Goal: Transaction & Acquisition: Purchase product/service

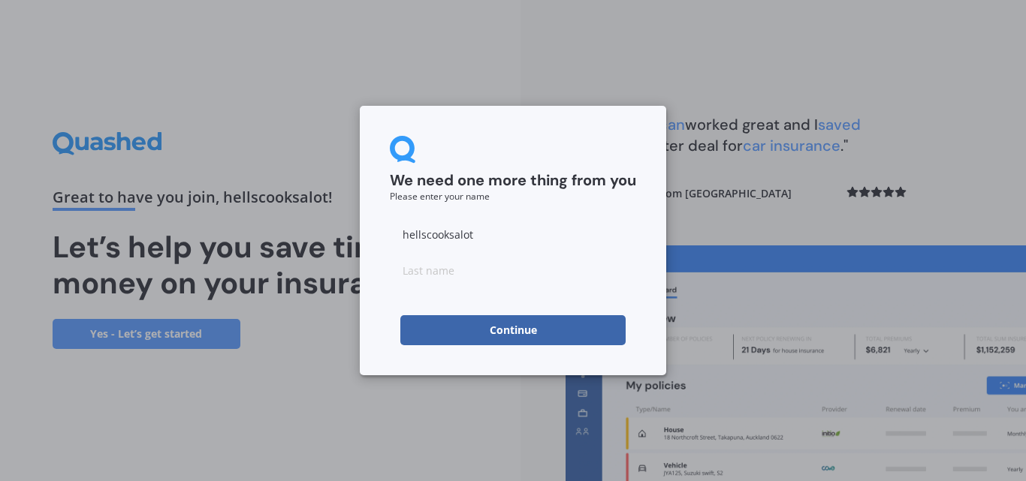
click at [480, 232] on input "hellscooksalot" at bounding box center [513, 234] width 246 height 30
type input "h"
type input "[PERSON_NAME]"
click at [462, 263] on input at bounding box center [513, 270] width 246 height 30
type input "[PERSON_NAME]"
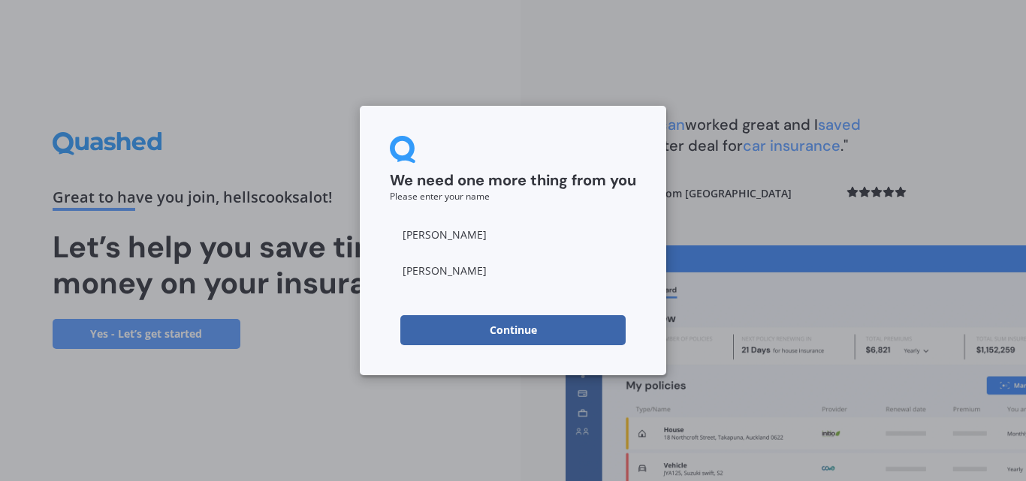
click at [454, 336] on button "Continue" at bounding box center [512, 330] width 225 height 30
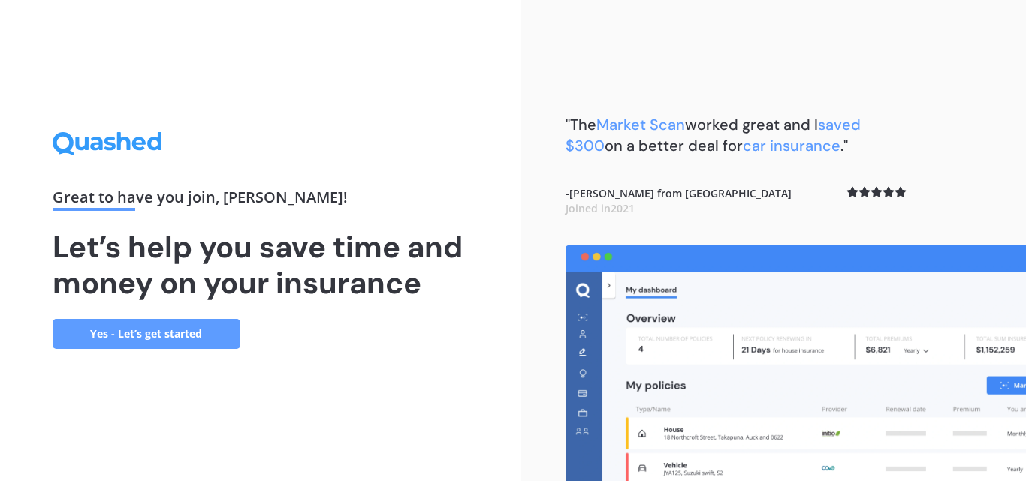
click at [175, 336] on link "Yes - Let’s get started" at bounding box center [147, 334] width 188 height 30
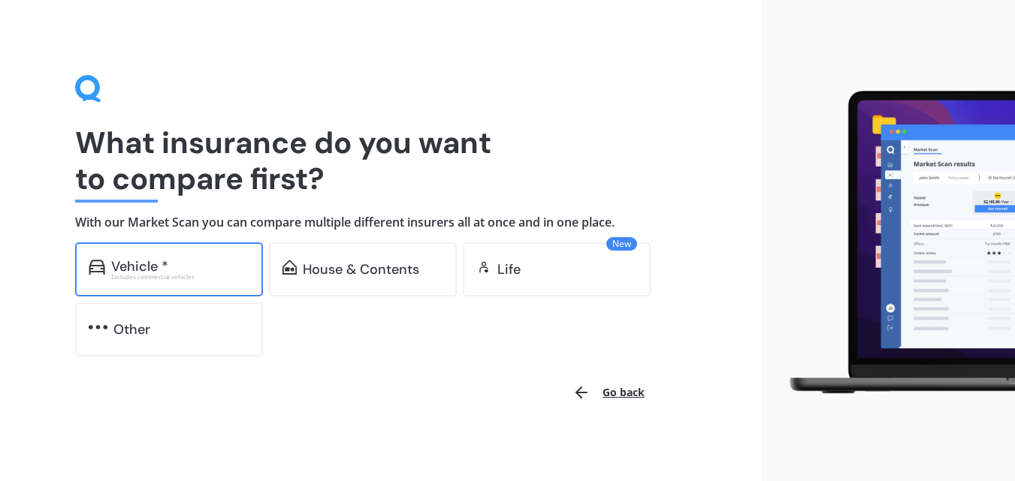
click at [200, 255] on div "Vehicle * Excludes commercial vehicles" at bounding box center [169, 270] width 188 height 54
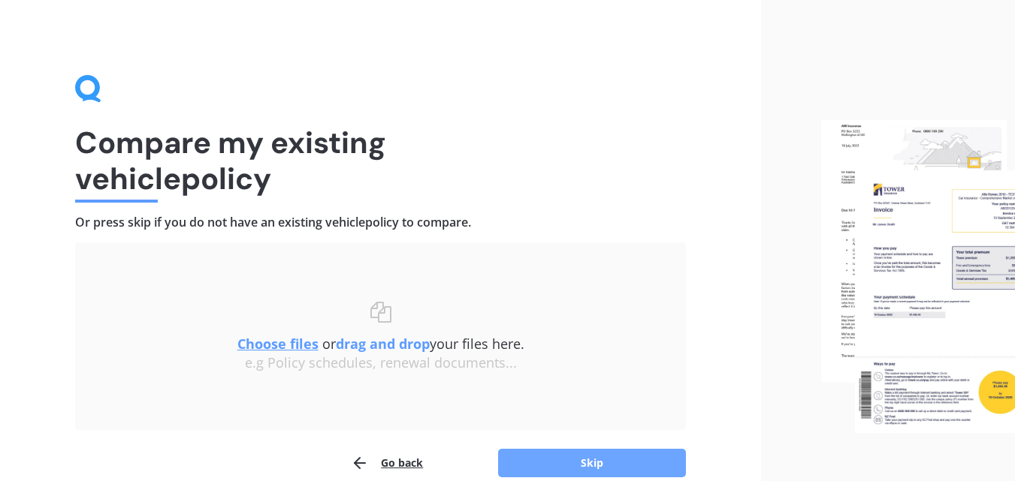
click at [577, 459] on button "Skip" at bounding box center [592, 463] width 188 height 29
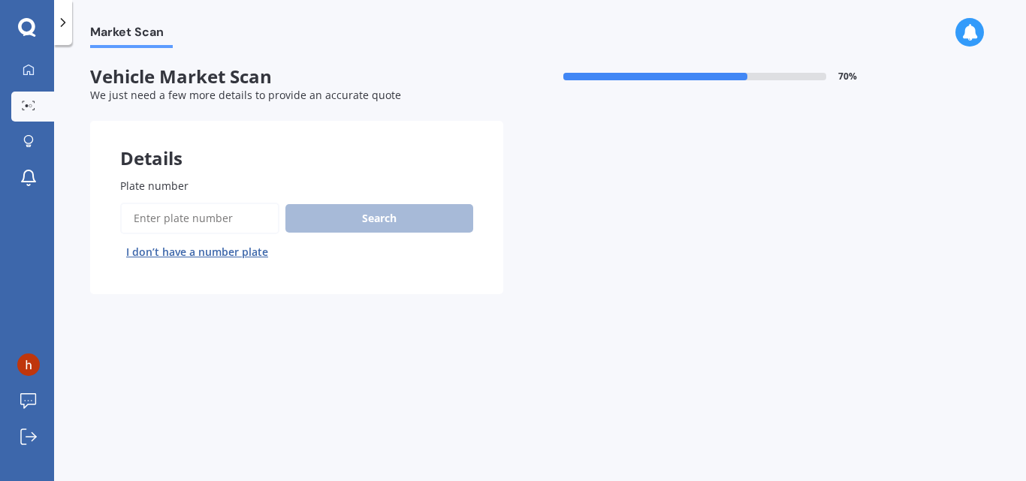
click at [218, 216] on input "Plate number" at bounding box center [199, 219] width 159 height 32
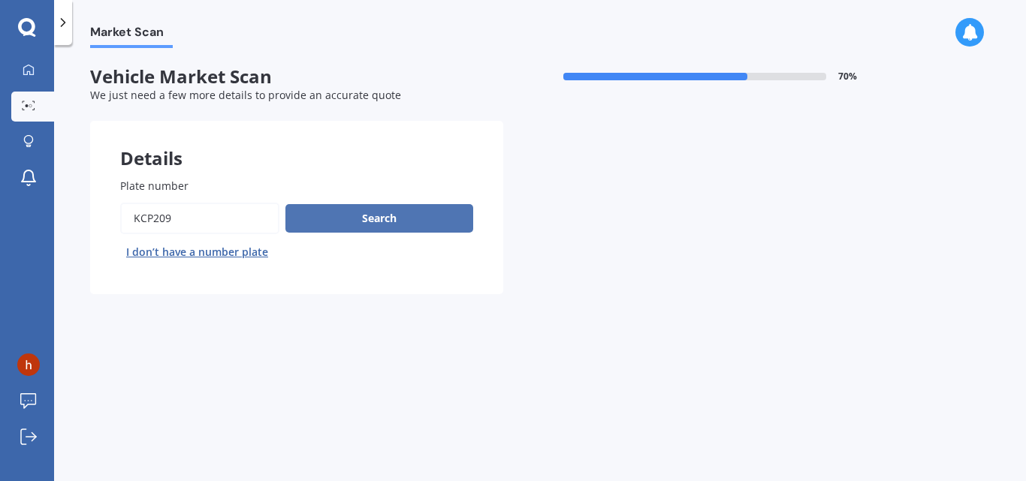
type input "KCP209"
click at [327, 231] on button "Search" at bounding box center [379, 218] width 188 height 29
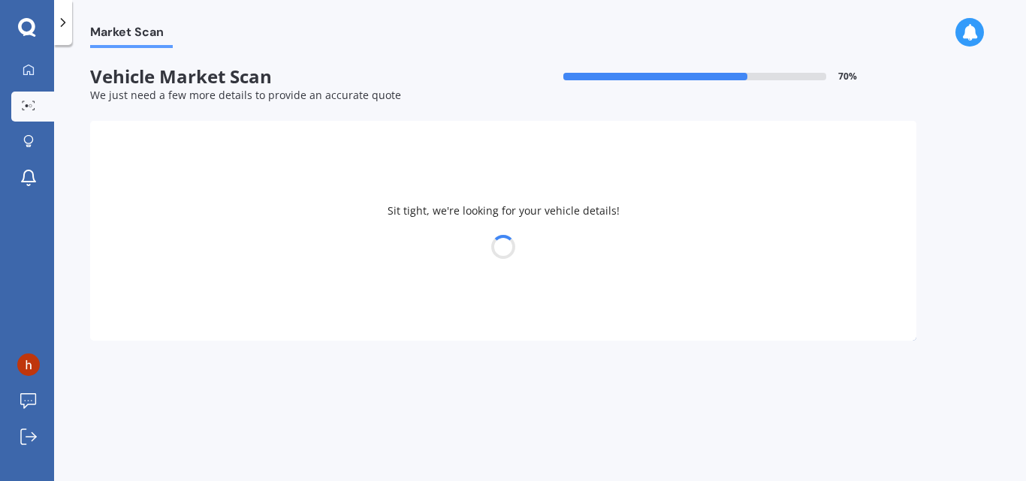
select select "SUZUKI"
select select "SWIFT"
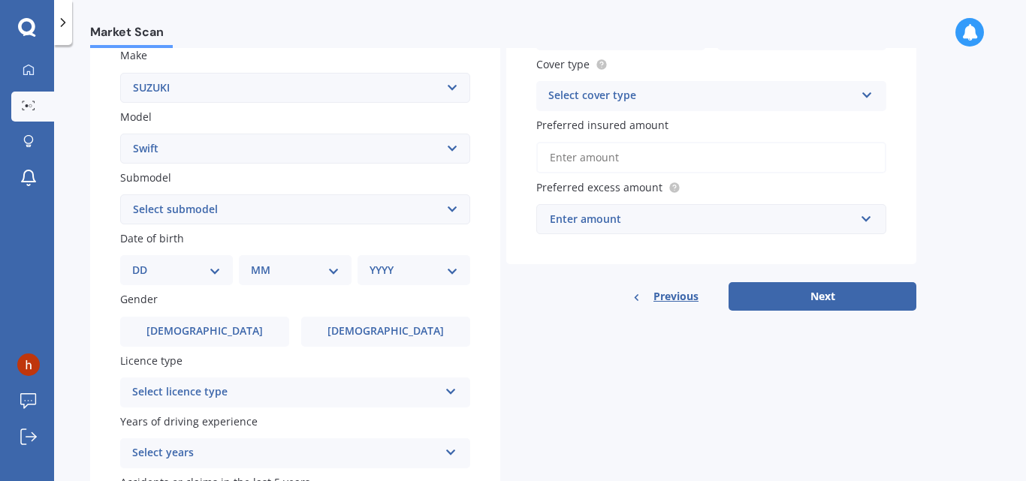
scroll to position [288, 0]
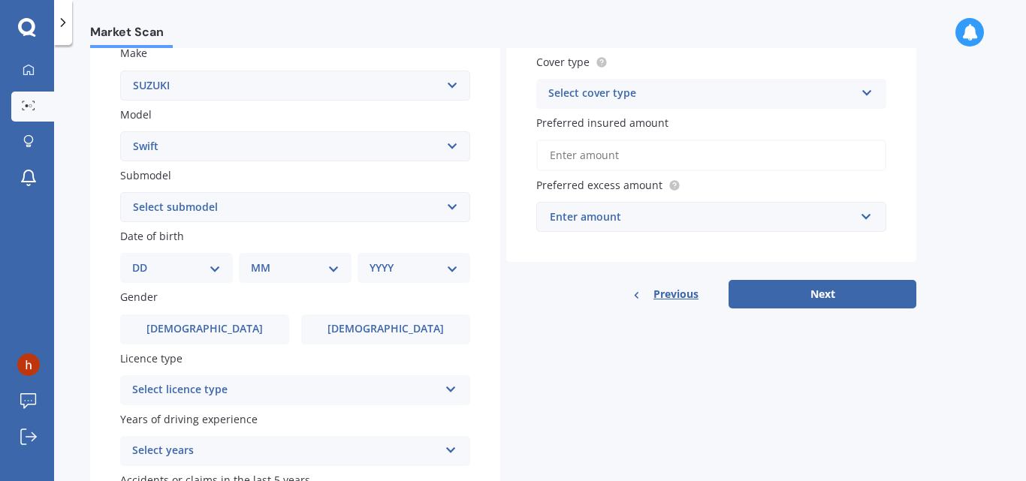
click at [217, 268] on select "DD 01 02 03 04 05 06 07 08 09 10 11 12 13 14 15 16 17 18 19 20 21 22 23 24 25 2…" at bounding box center [176, 268] width 89 height 17
select select "26"
click at [144, 260] on select "DD 01 02 03 04 05 06 07 08 09 10 11 12 13 14 15 16 17 18 19 20 21 22 23 24 25 2…" at bounding box center [176, 268] width 89 height 17
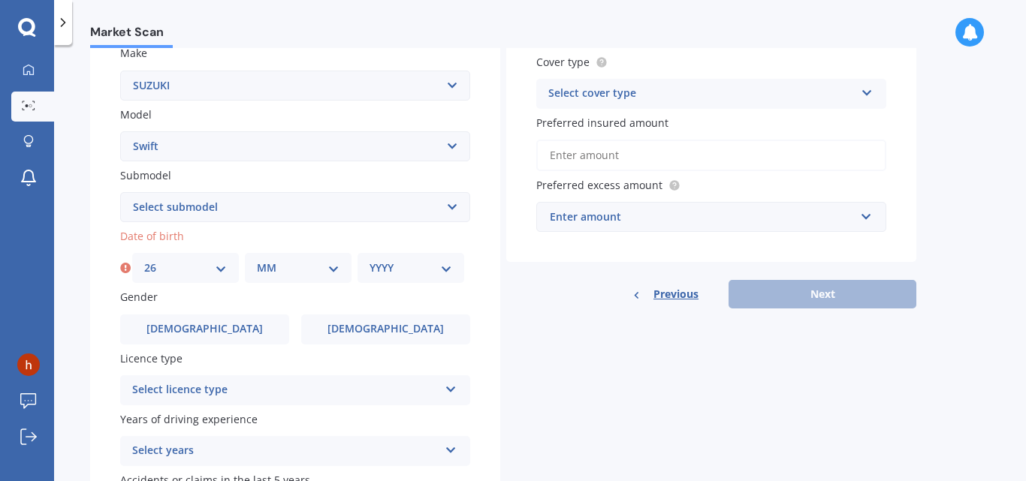
click at [337, 265] on select "MM 01 02 03 04 05 06 07 08 09 10 11 12" at bounding box center [298, 268] width 83 height 17
select select "06"
click at [257, 260] on select "MM 01 02 03 04 05 06 07 08 09 10 11 12" at bounding box center [298, 268] width 83 height 17
click at [446, 272] on select "YYYY 2025 2024 2023 2022 2021 2020 2019 2018 2017 2016 2015 2014 2013 2012 2011…" at bounding box center [410, 268] width 83 height 17
select select "1965"
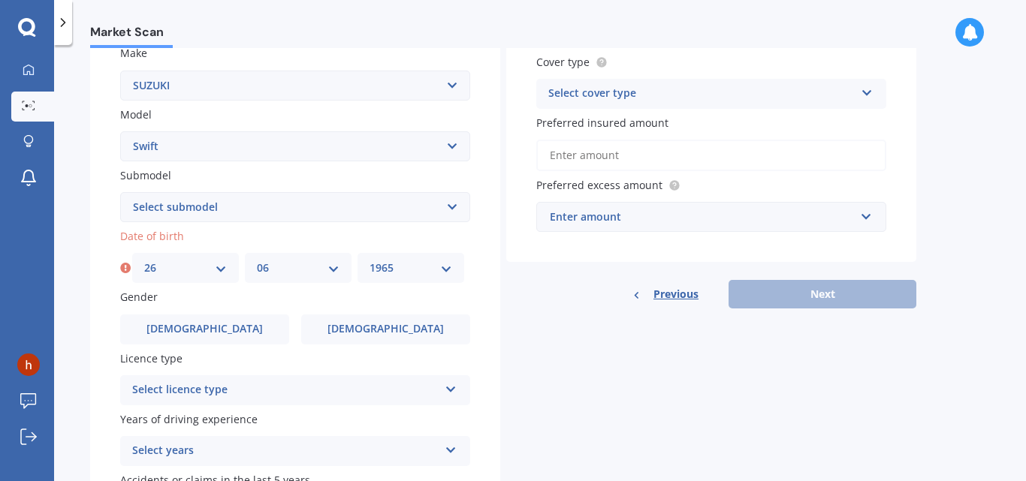
click at [369, 260] on select "YYYY 2025 2024 2023 2022 2021 2020 2019 2018 2017 2016 2015 2014 2013 2012 2011…" at bounding box center [410, 268] width 83 height 17
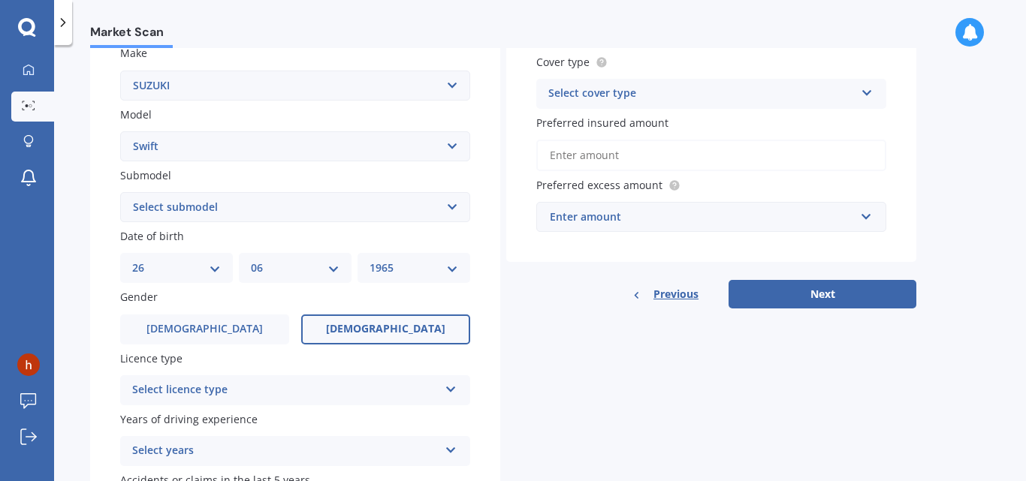
click at [376, 320] on label "[DEMOGRAPHIC_DATA]" at bounding box center [385, 330] width 169 height 30
click at [0, 0] on input "[DEMOGRAPHIC_DATA]" at bounding box center [0, 0] width 0 height 0
click at [453, 390] on icon at bounding box center [451, 387] width 13 height 11
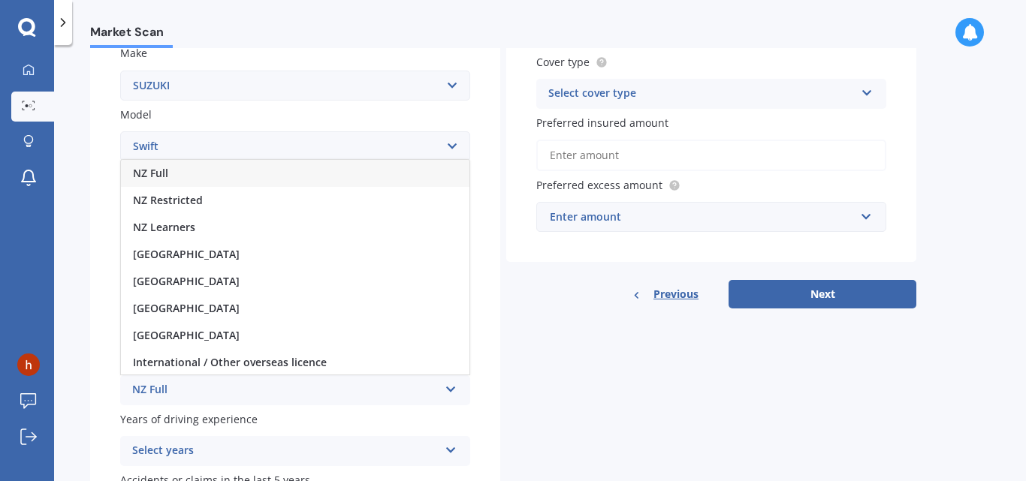
click at [379, 181] on div "NZ Full" at bounding box center [295, 173] width 348 height 27
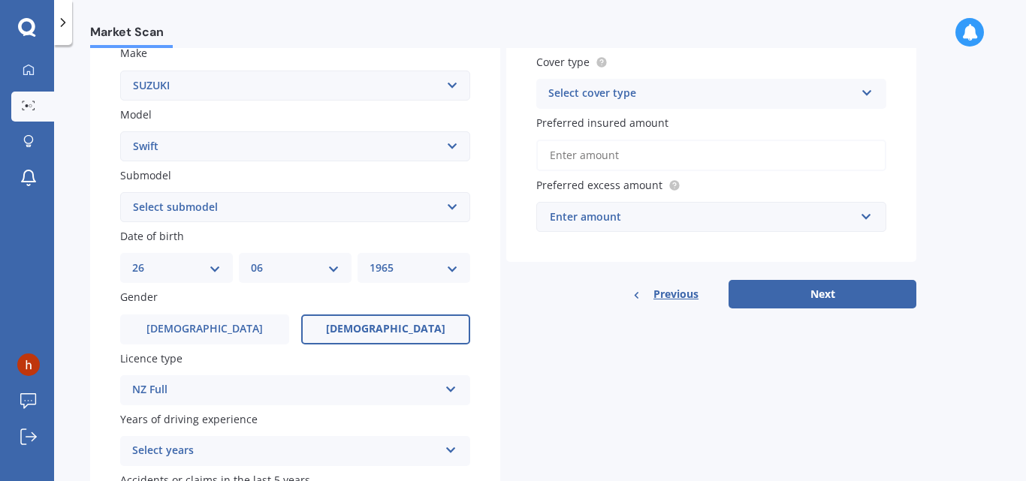
click at [450, 451] on icon at bounding box center [451, 447] width 13 height 11
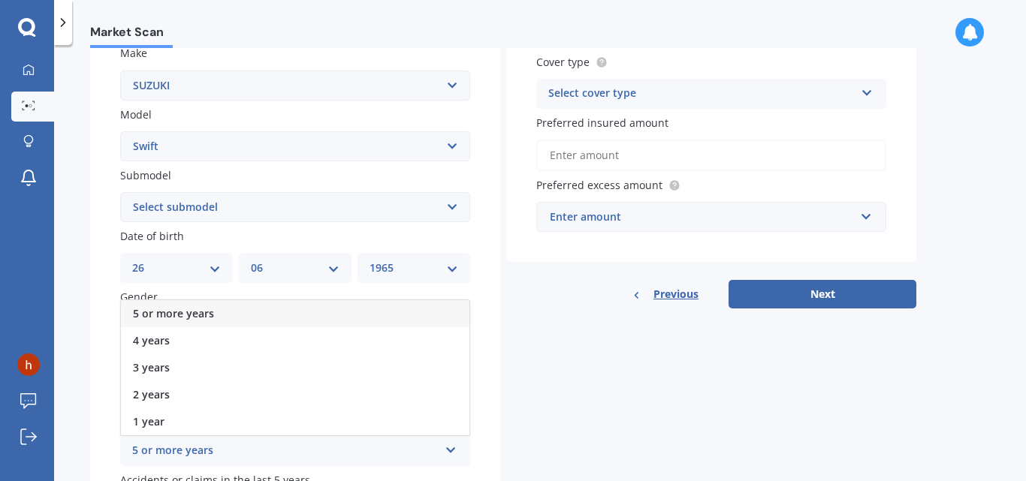
click at [348, 321] on div "5 or more years" at bounding box center [295, 313] width 348 height 27
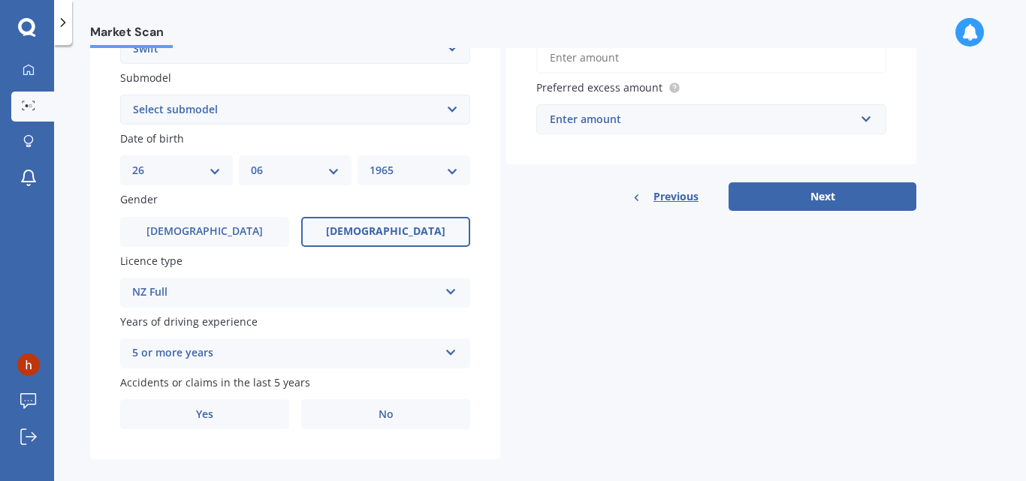
scroll to position [403, 0]
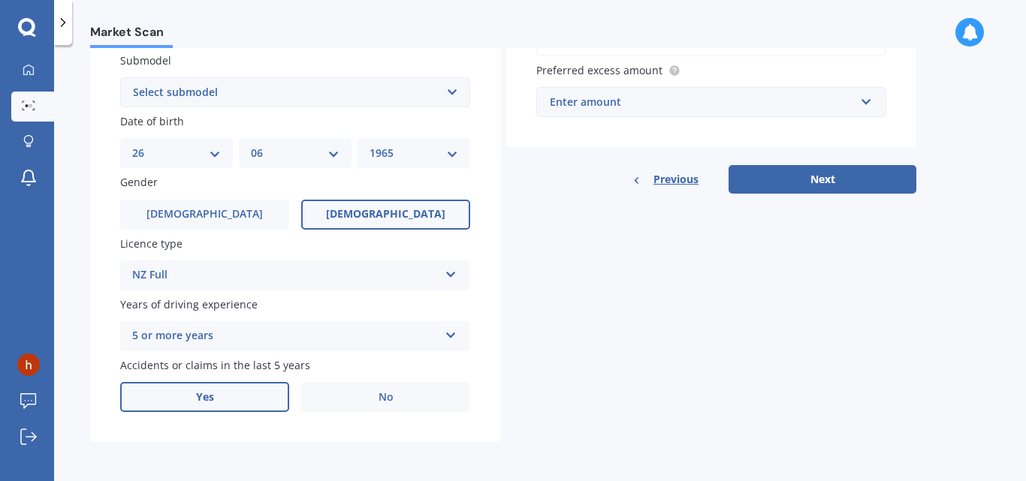
click at [214, 386] on label "Yes" at bounding box center [204, 397] width 169 height 30
click at [0, 0] on input "Yes" at bounding box center [0, 0] width 0 height 0
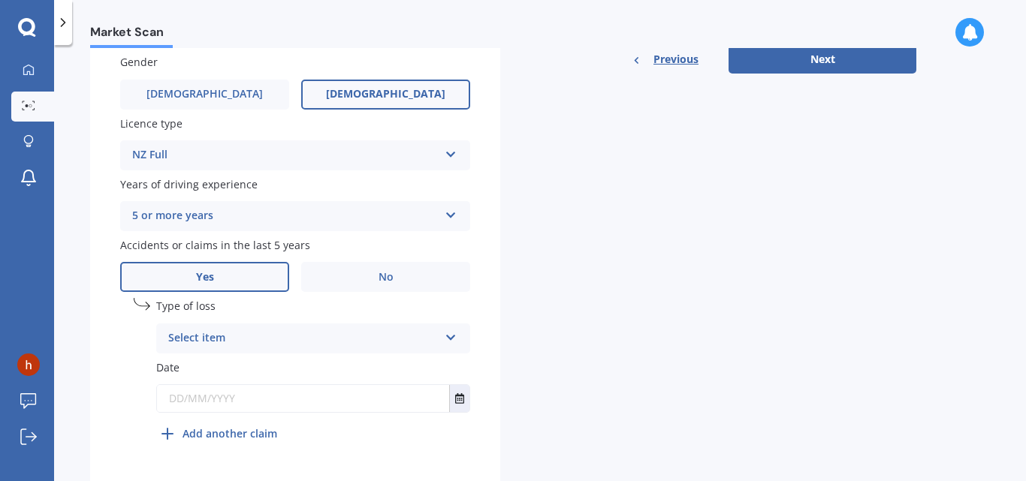
scroll to position [540, 0]
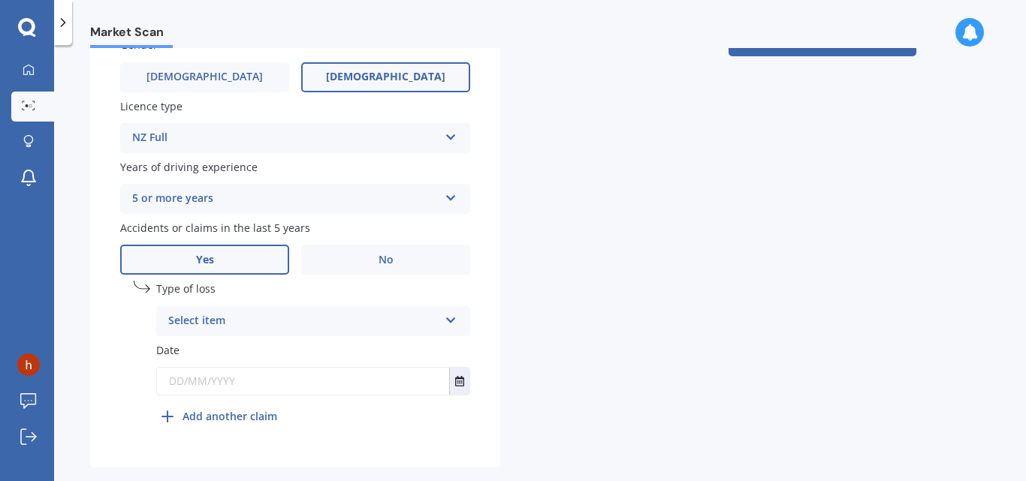
click at [449, 322] on icon at bounding box center [451, 317] width 13 height 11
click at [421, 344] on div "At fault accident" at bounding box center [313, 350] width 312 height 27
click at [258, 385] on input "text" at bounding box center [303, 381] width 292 height 27
type input "1"
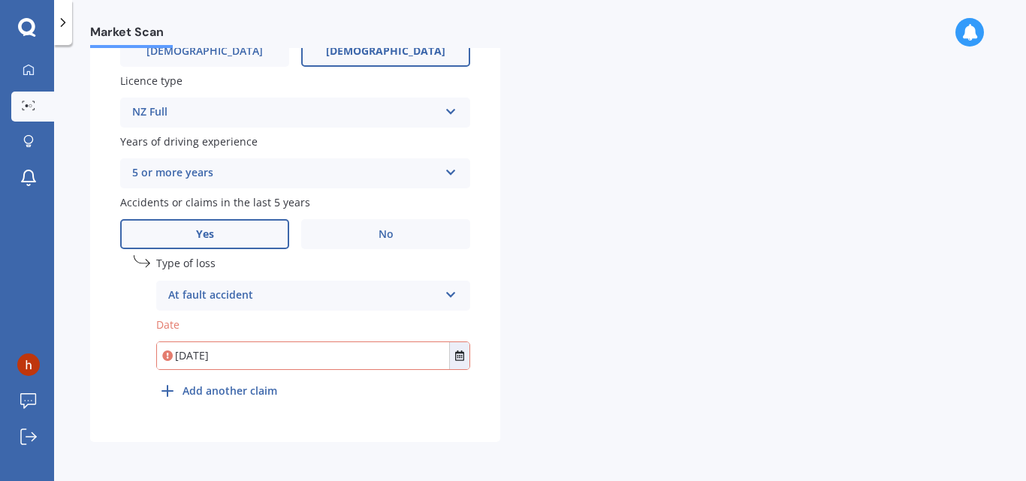
type input "[DATE]"
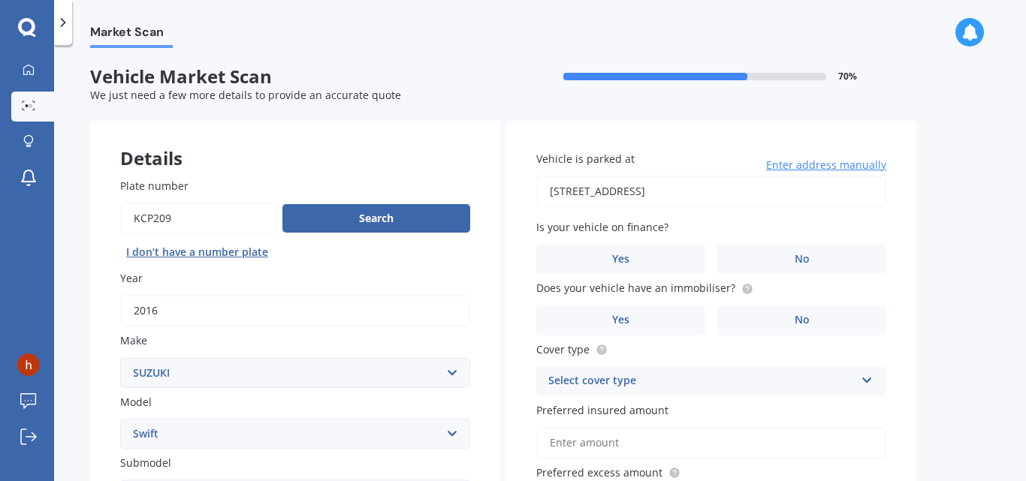
type input "[STREET_ADDRESS]"
click at [813, 264] on label "No" at bounding box center [801, 259] width 169 height 30
click at [0, 0] on input "No" at bounding box center [0, 0] width 0 height 0
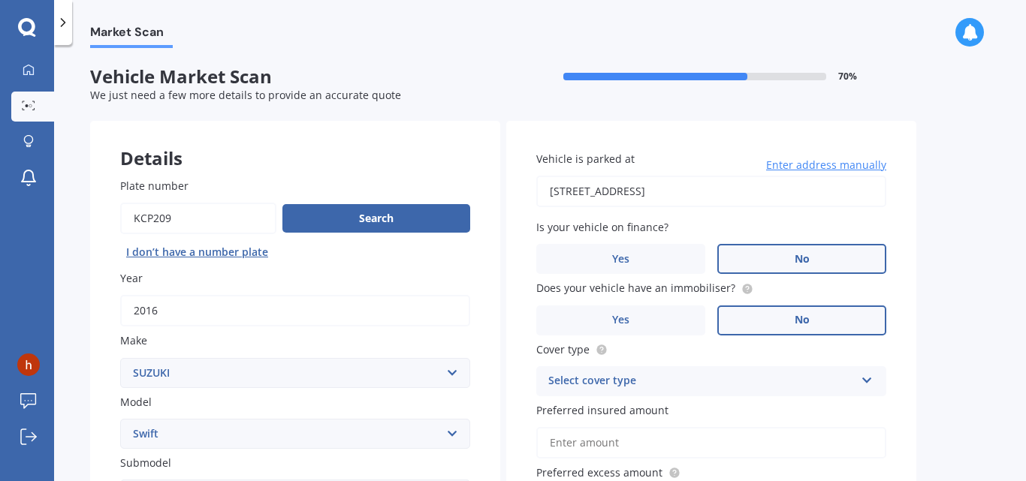
click at [796, 326] on span "No" at bounding box center [802, 320] width 15 height 13
click at [0, 0] on input "No" at bounding box center [0, 0] width 0 height 0
click at [872, 382] on icon at bounding box center [867, 378] width 13 height 11
click at [844, 408] on div "Comprehensive" at bounding box center [711, 410] width 348 height 27
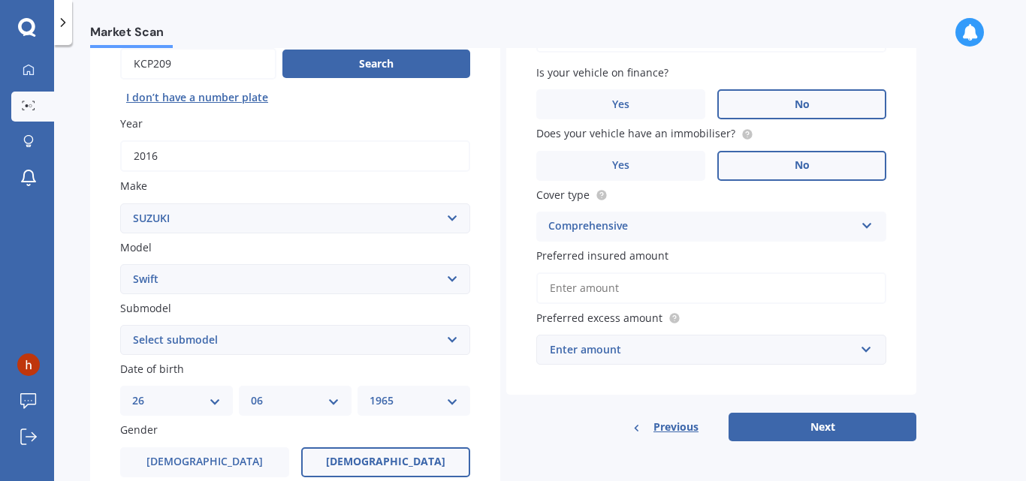
scroll to position [185, 0]
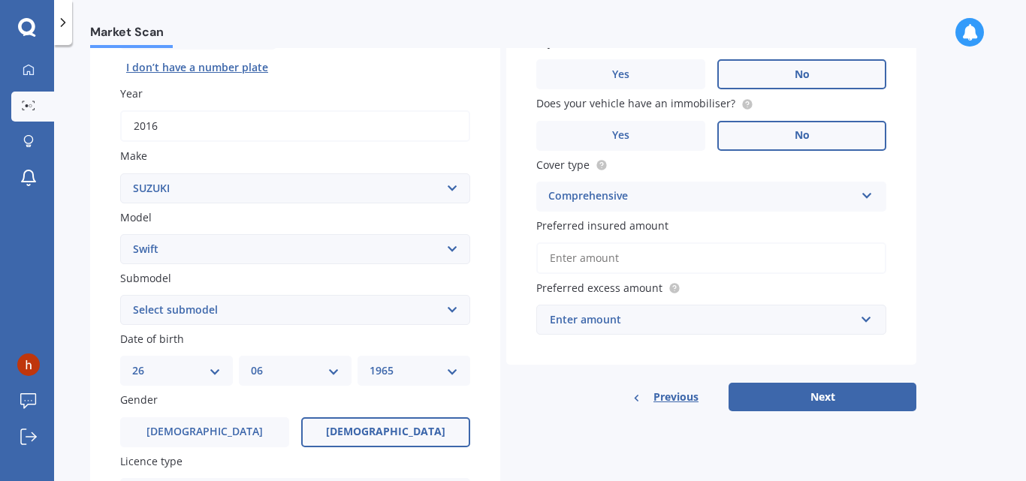
click at [683, 267] on input "Preferred insured amount" at bounding box center [711, 259] width 350 height 32
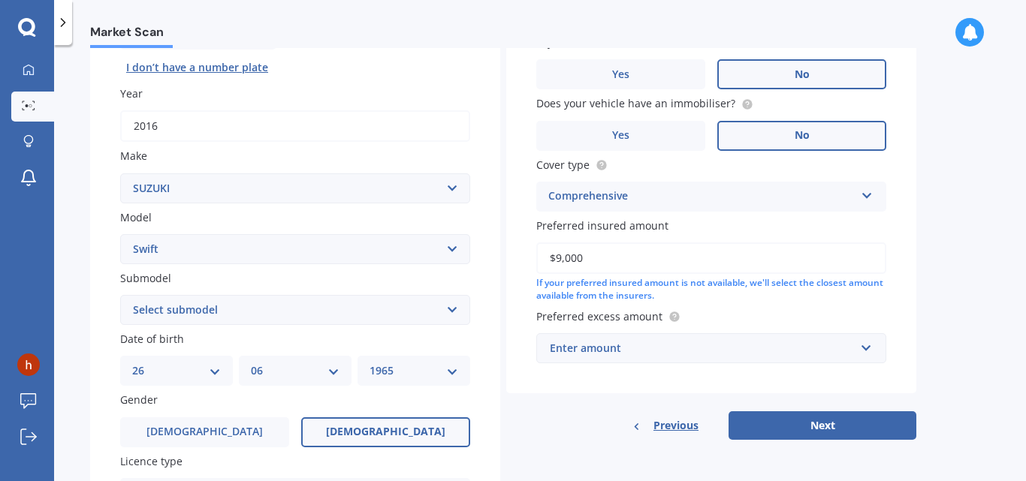
type input "$9,000"
click at [866, 348] on input "text" at bounding box center [706, 348] width 336 height 29
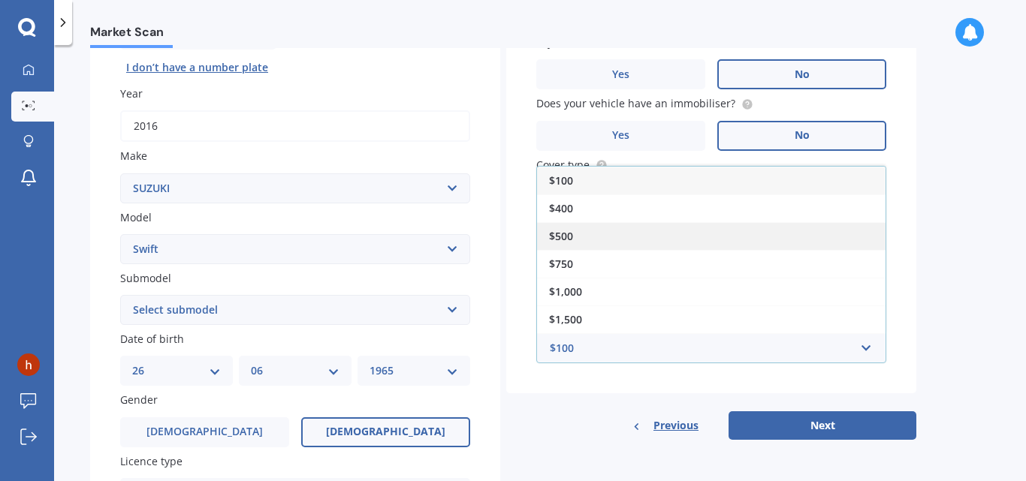
click at [660, 231] on div "$500" at bounding box center [711, 236] width 348 height 28
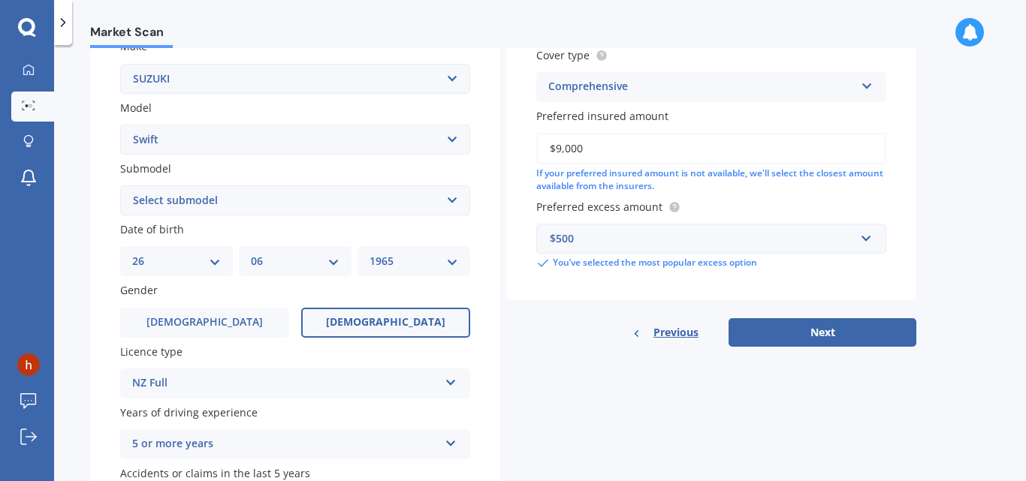
scroll to position [297, 0]
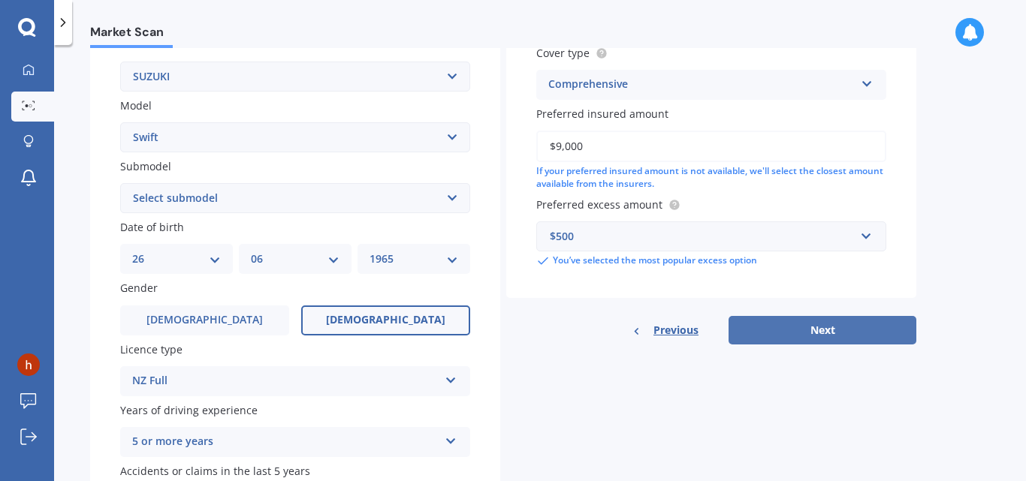
click at [817, 327] on button "Next" at bounding box center [822, 330] width 188 height 29
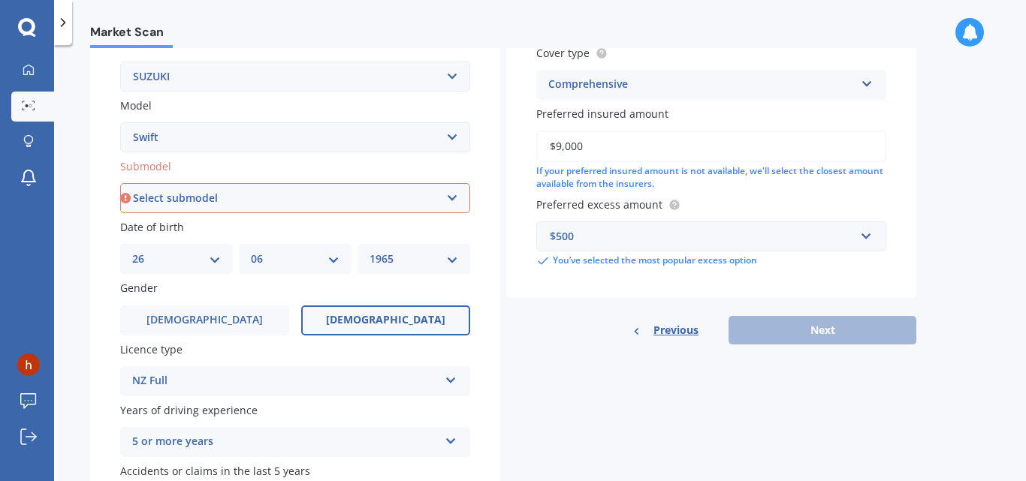
click at [448, 198] on select "Select submodel (All other) Cino Diesel Turbo GA GL GLX GO GP GS GTI LTD RS Hyb…" at bounding box center [295, 198] width 350 height 30
select select "GL"
click at [120, 183] on select "Select submodel (All other) Cino Diesel Turbo GA GL GLX GO GP GS GTI LTD RS Hyb…" at bounding box center [295, 198] width 350 height 30
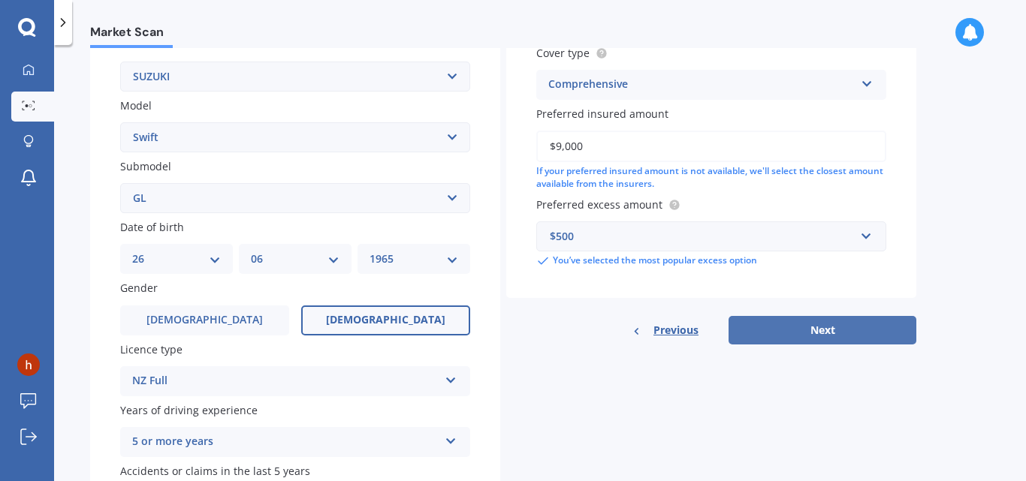
click at [838, 327] on button "Next" at bounding box center [822, 330] width 188 height 29
select select "26"
select select "06"
select select "1965"
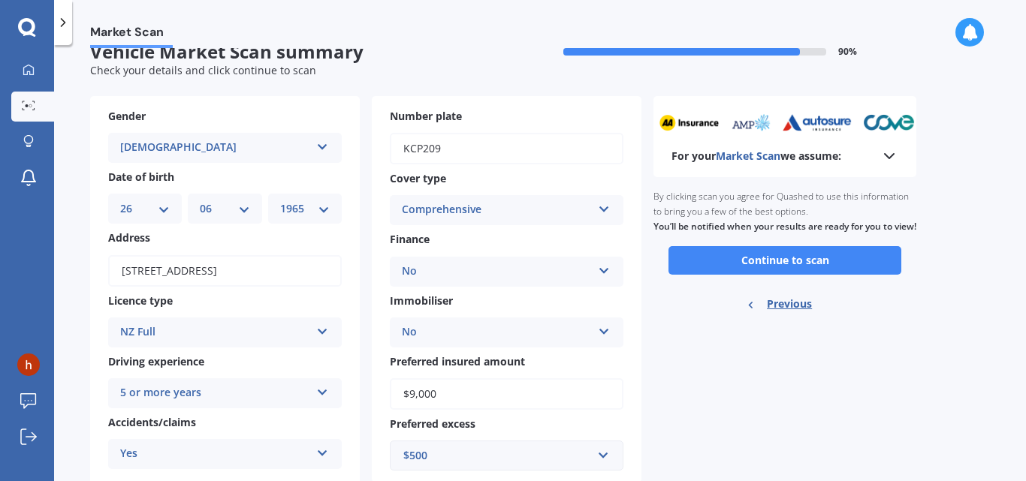
scroll to position [0, 0]
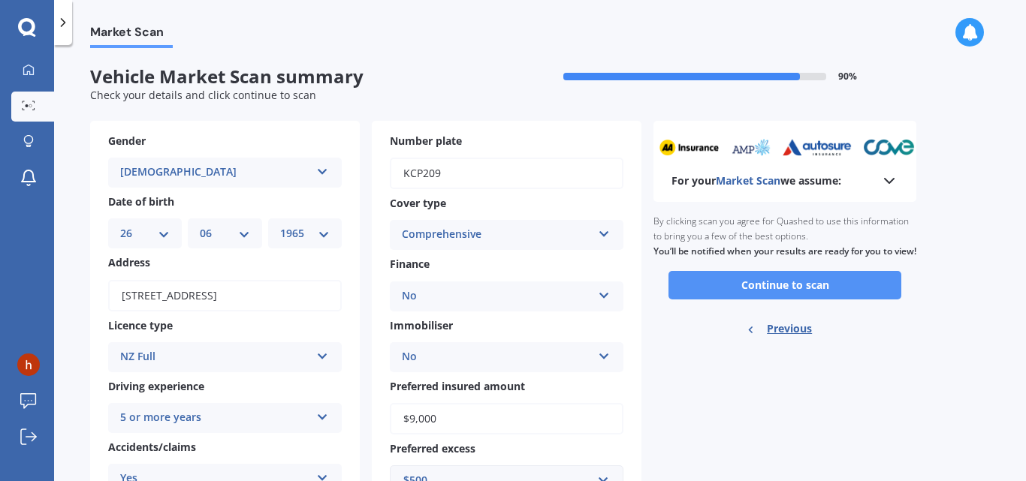
click at [802, 300] on button "Continue to scan" at bounding box center [784, 285] width 233 height 29
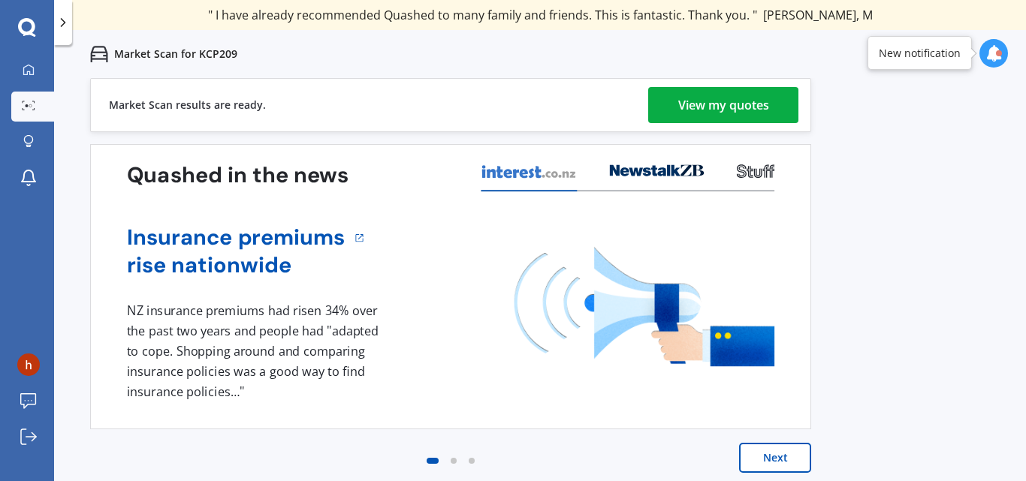
click at [746, 110] on div "View my quotes" at bounding box center [723, 105] width 91 height 36
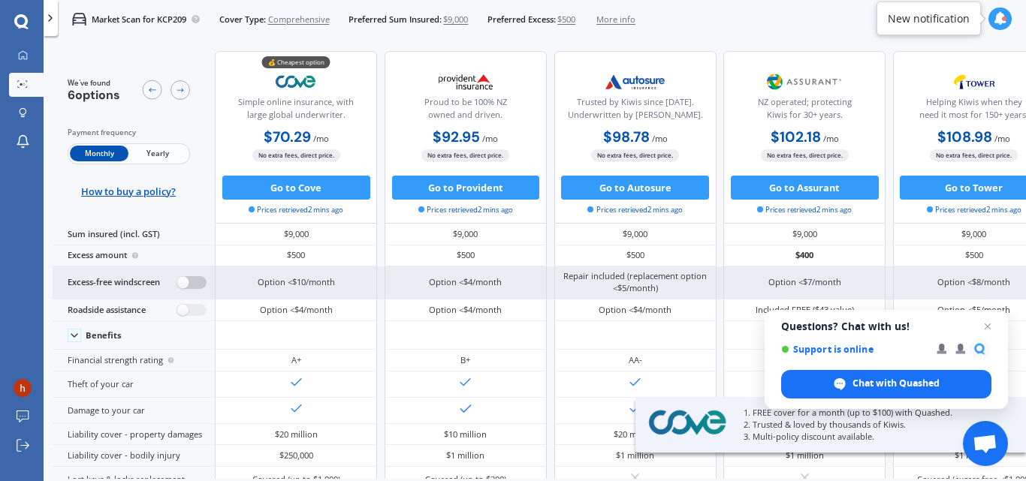
click at [192, 283] on label at bounding box center [191, 282] width 29 height 13
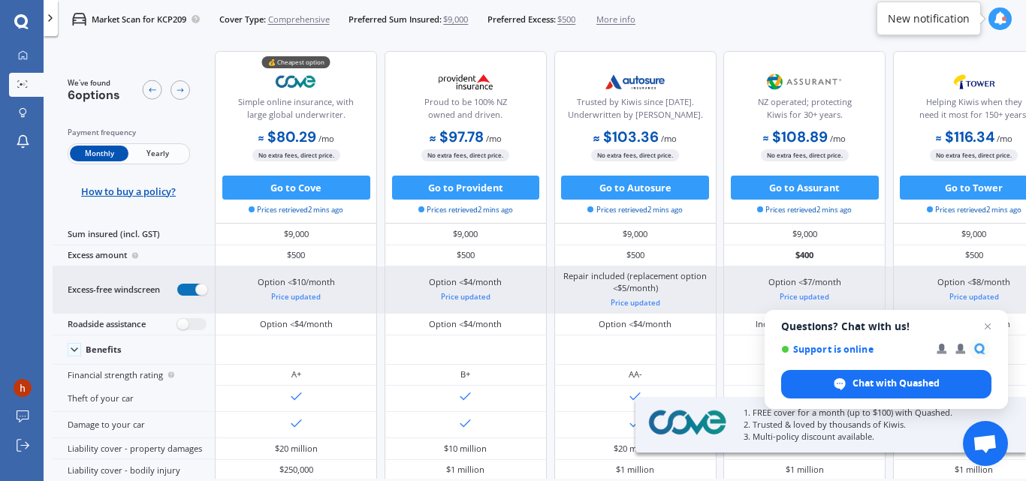
radio input "true"
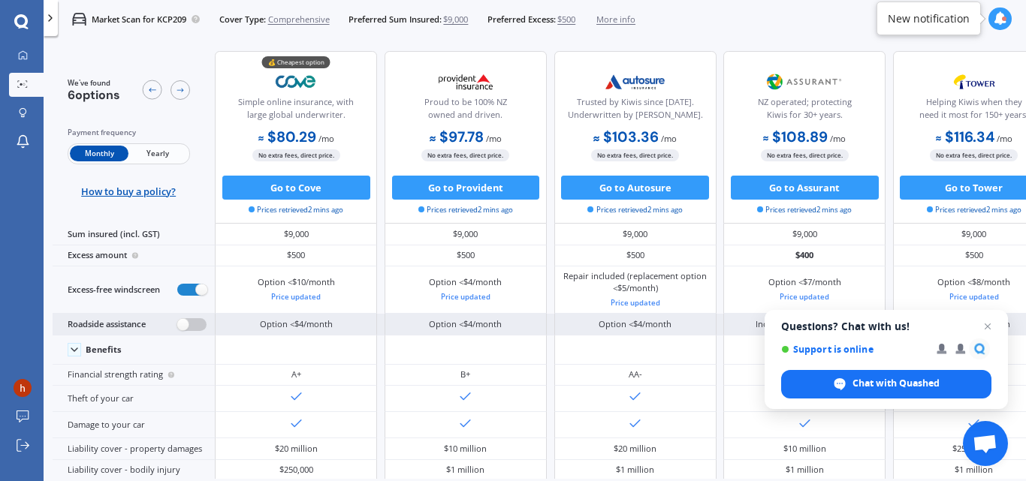
click at [191, 325] on label at bounding box center [191, 324] width 29 height 13
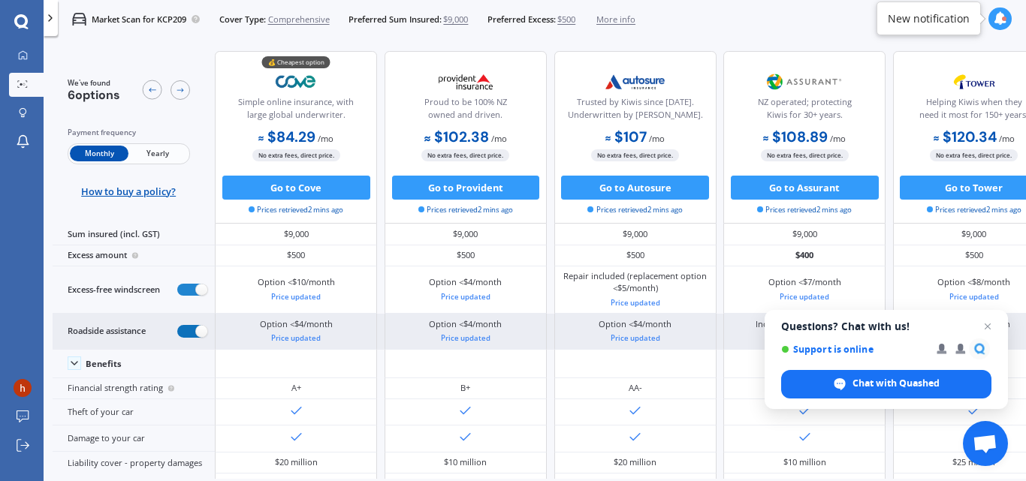
radio input "true"
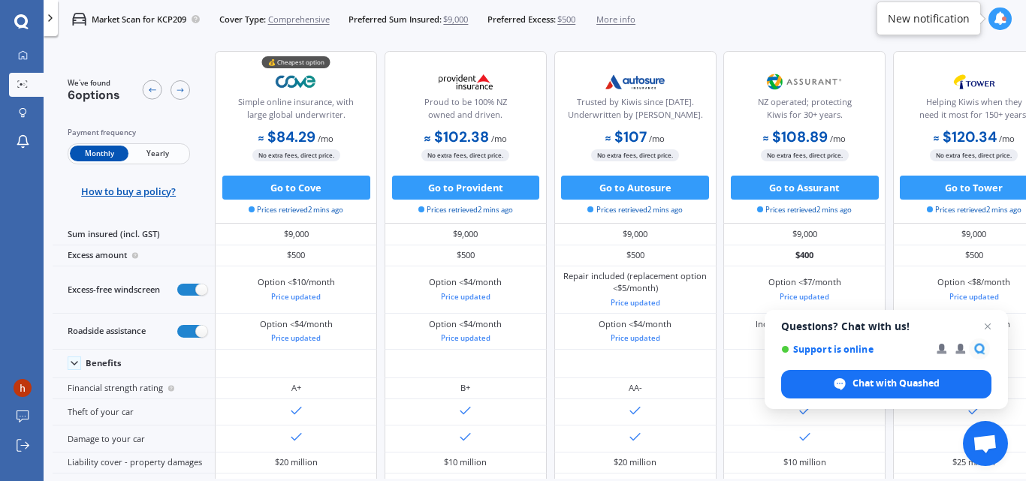
click at [163, 151] on span "Yearly" at bounding box center [157, 154] width 59 height 16
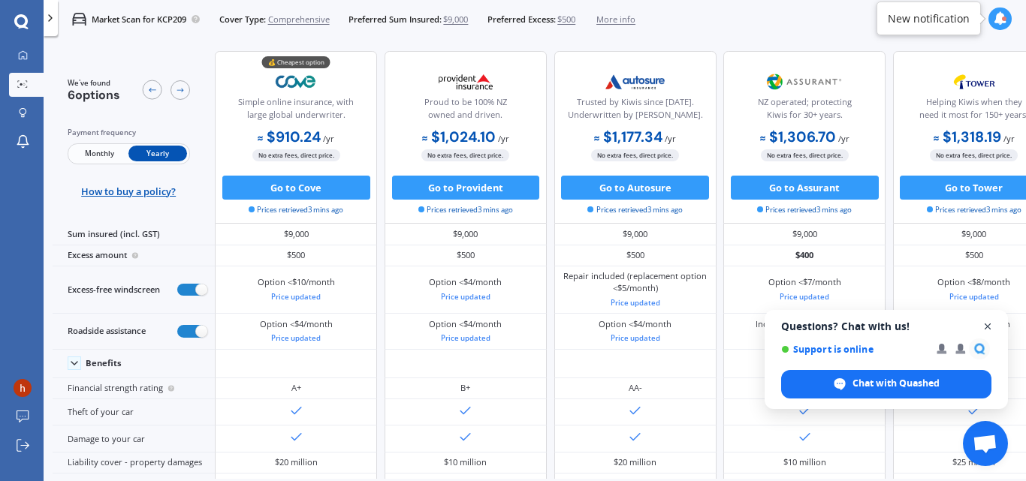
click at [986, 325] on span "Close chat" at bounding box center [988, 327] width 19 height 19
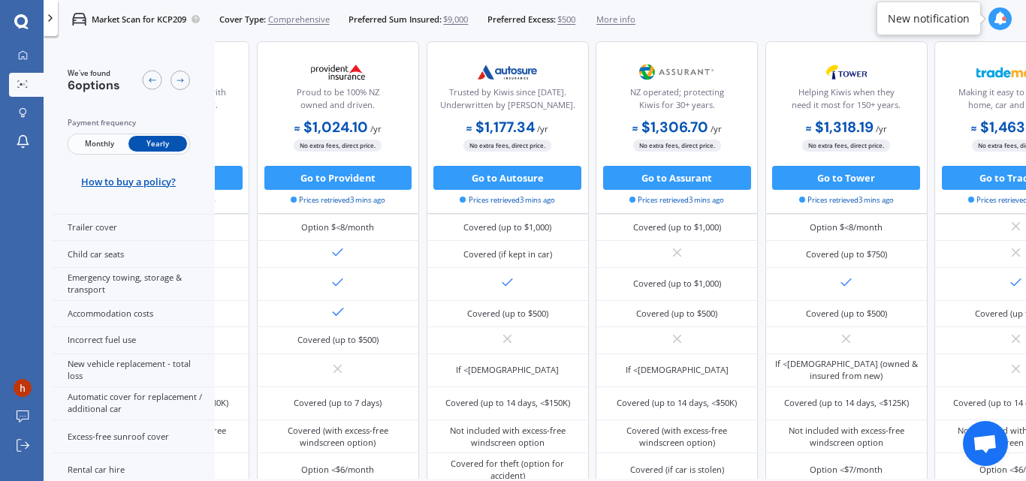
scroll to position [417, 0]
